Goal: Information Seeking & Learning: Find specific fact

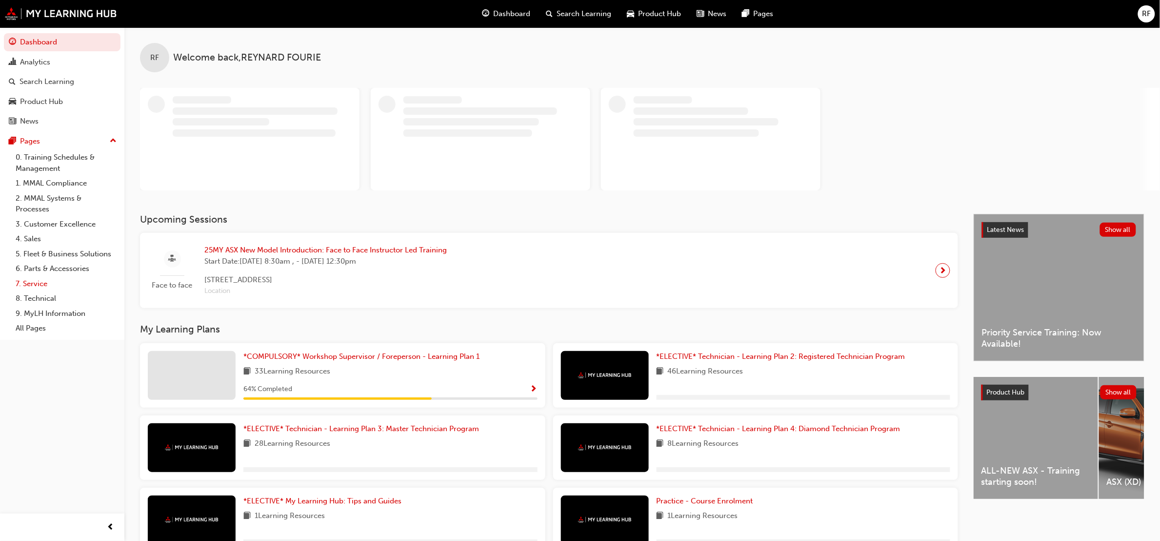
click at [43, 284] on link "7. Service" at bounding box center [66, 283] width 109 height 15
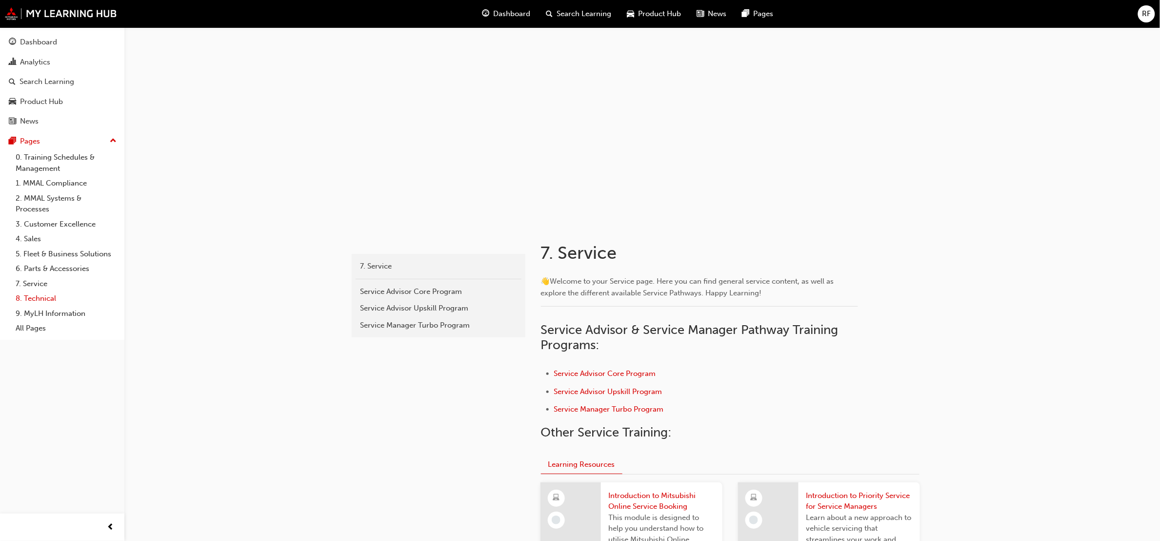
click at [48, 297] on link "8. Technical" at bounding box center [66, 298] width 109 height 15
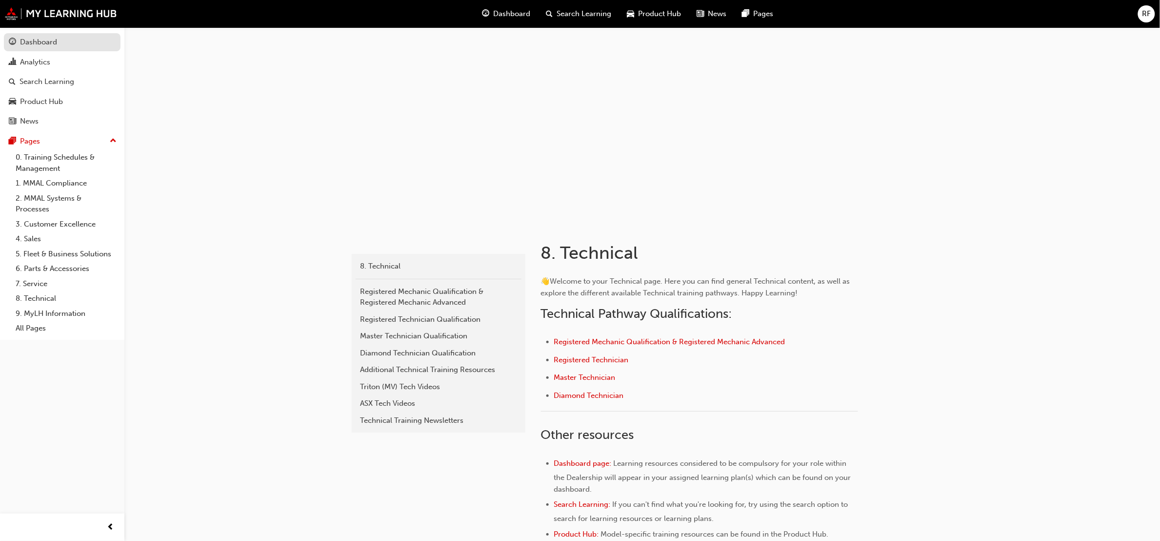
click at [40, 39] on div "Dashboard" at bounding box center [38, 42] width 37 height 11
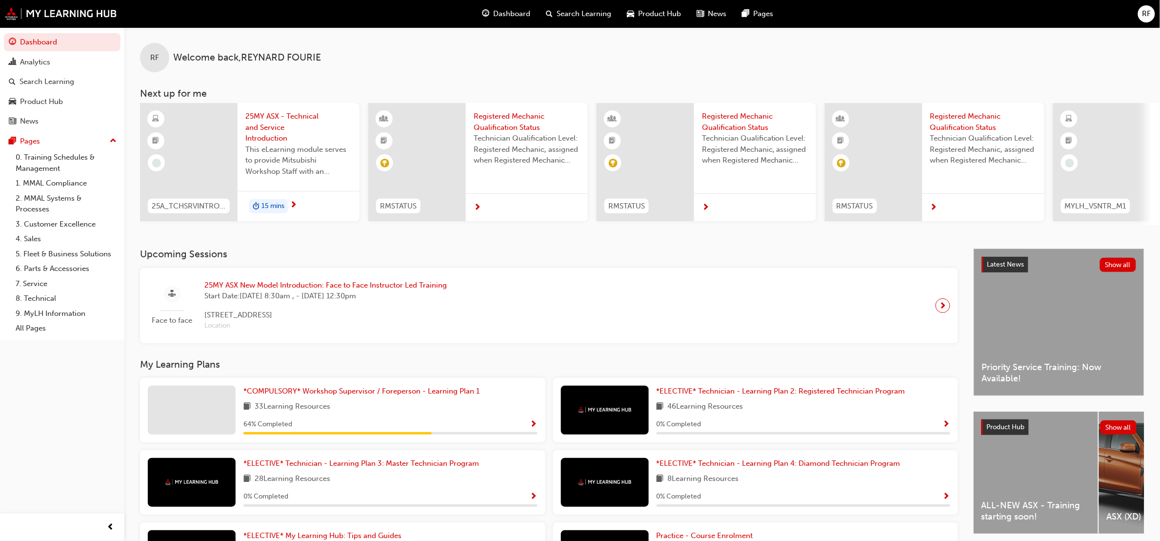
click at [350, 288] on span "25MY ASX New Model Introduction: Face to Face Instructor Led Training" at bounding box center [325, 285] width 243 height 11
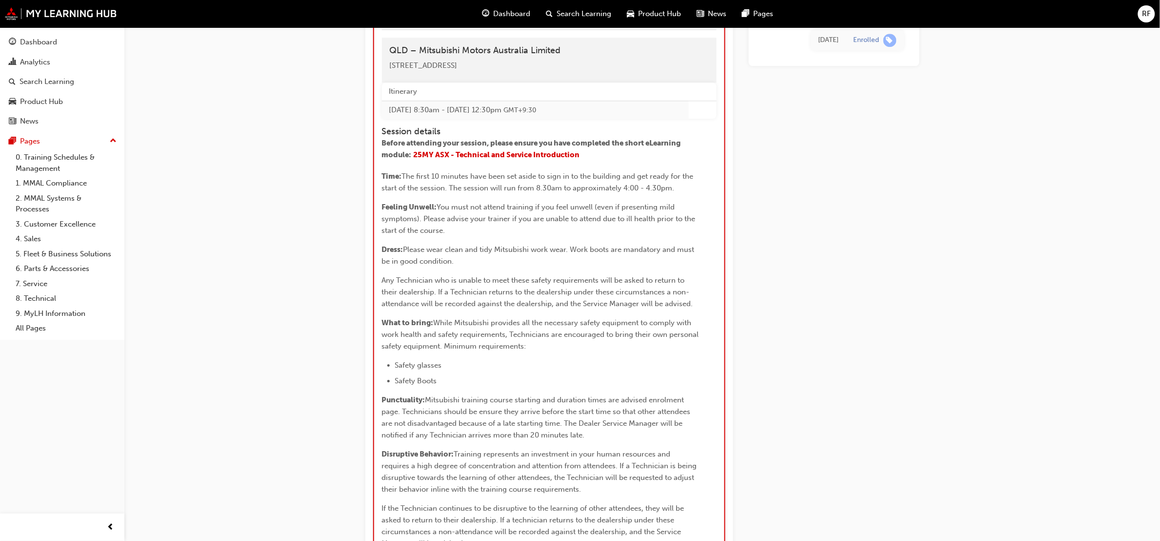
scroll to position [1041, 0]
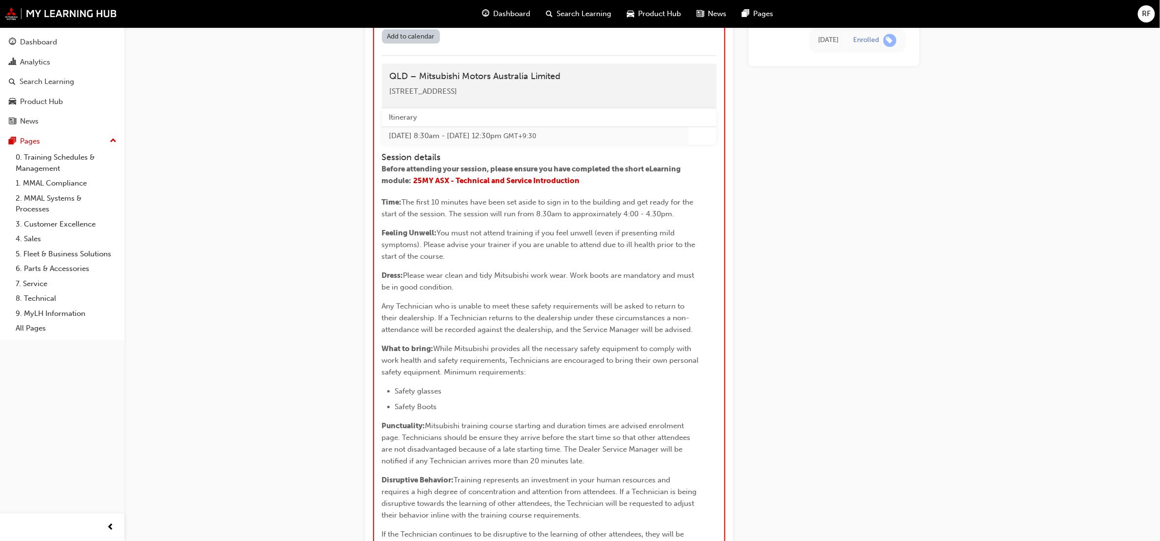
drag, startPoint x: 389, startPoint y: 126, endPoint x: 549, endPoint y: 117, distance: 160.3
click at [549, 108] on div "QLD – Mitsubishi Motors Australia Limited [STREET_ADDRESS]" at bounding box center [549, 85] width 335 height 45
copy span "[STREET_ADDRESS]"
